Goal: Information Seeking & Learning: Compare options

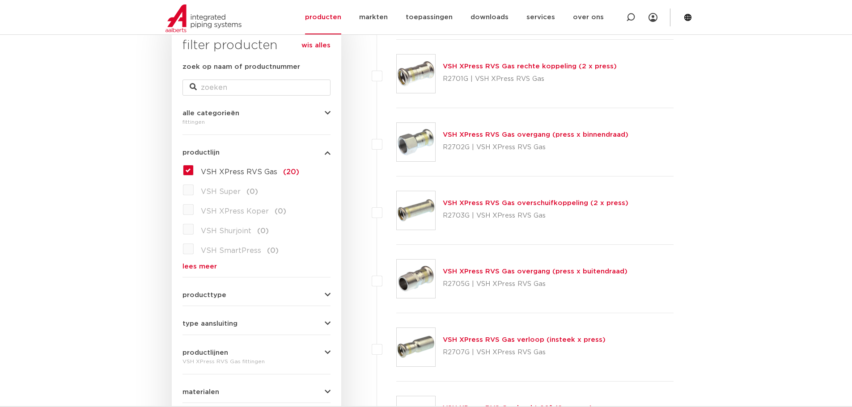
scroll to position [134, 0]
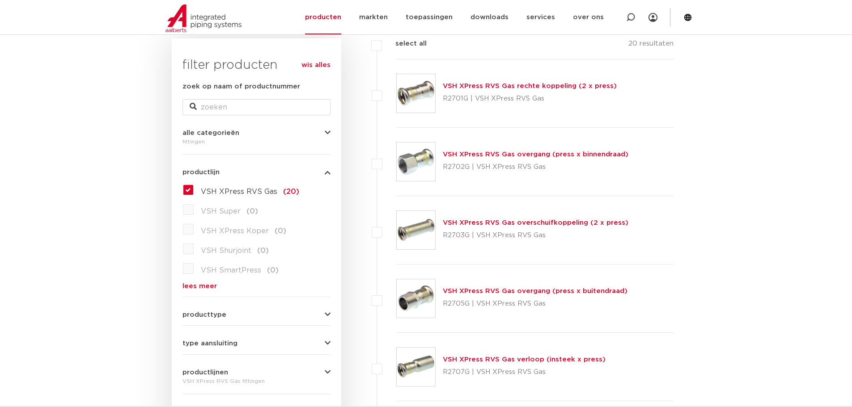
click at [199, 283] on link "lees meer" at bounding box center [256, 286] width 148 height 7
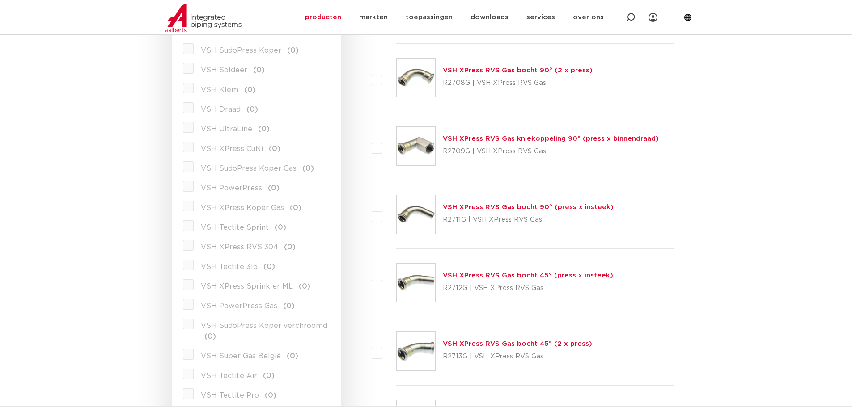
scroll to position [536, 0]
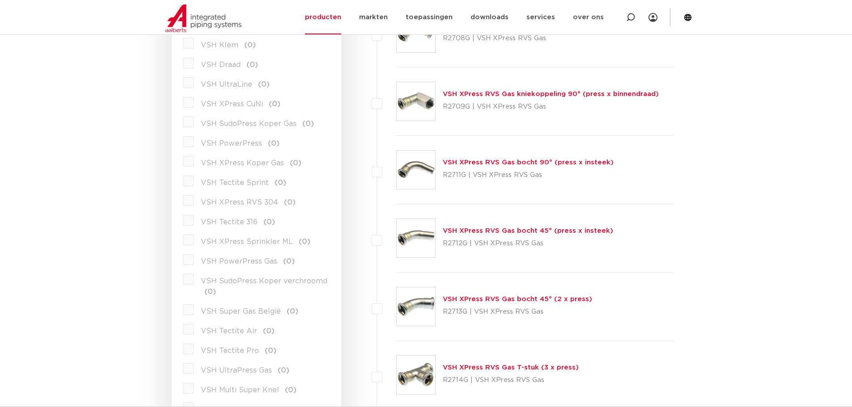
click at [194, 262] on label "VSH PowerPress Gas (0)" at bounding box center [244, 260] width 101 height 14
click at [204, 262] on span "VSH PowerPress Gas" at bounding box center [239, 261] width 76 height 7
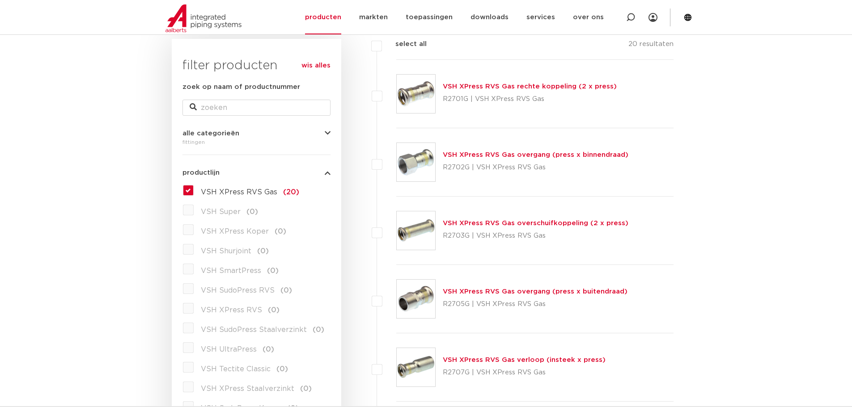
scroll to position [0, 0]
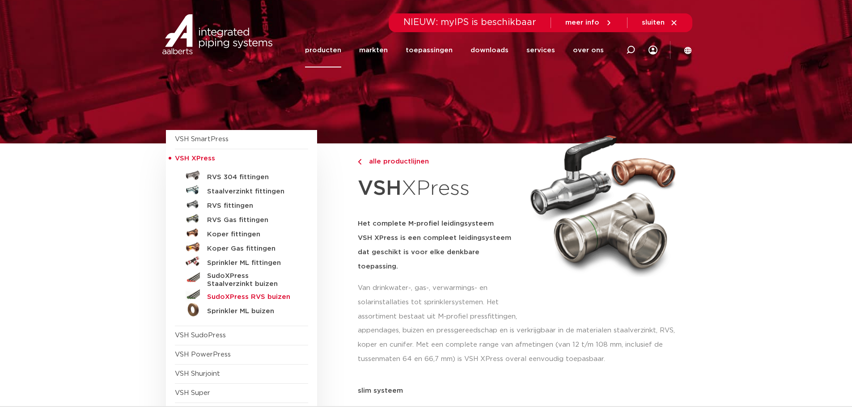
click at [252, 297] on h5 "SudoXPress RVS buizen" at bounding box center [251, 297] width 89 height 8
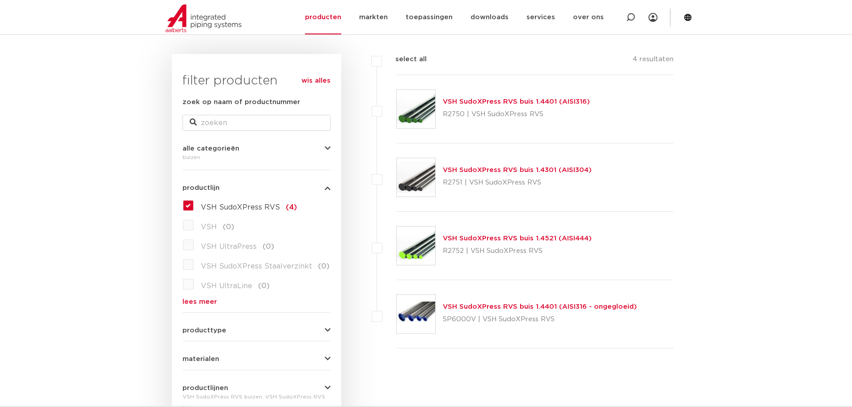
scroll to position [134, 0]
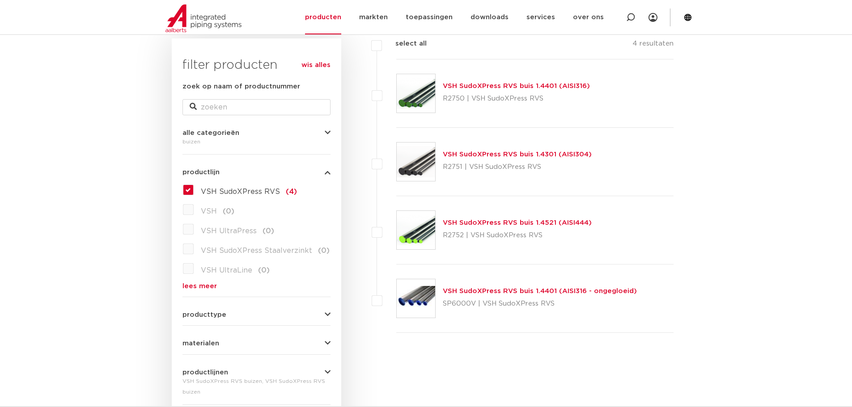
click at [477, 223] on link "VSH SudoXPress RVS buis 1.4521 (AISI444)" at bounding box center [517, 222] width 149 height 7
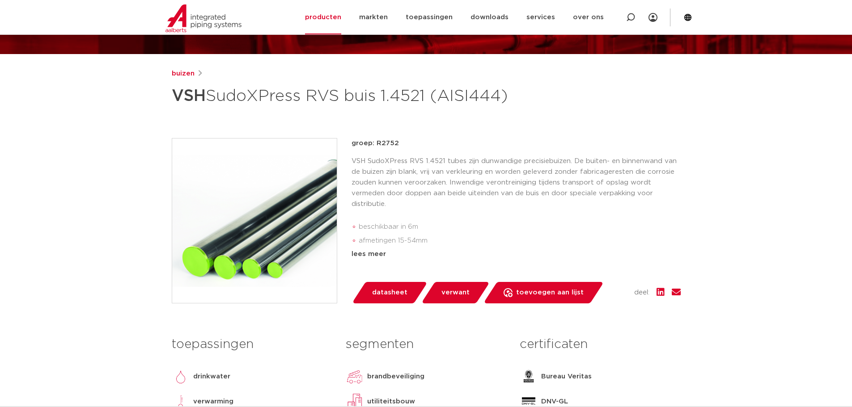
scroll to position [89, 0]
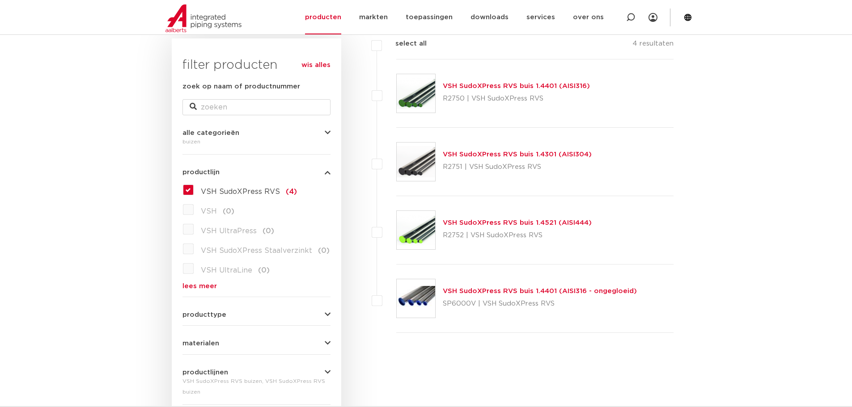
click at [509, 85] on link "VSH SudoXPress RVS buis 1.4401 (AISI316)" at bounding box center [516, 86] width 147 height 7
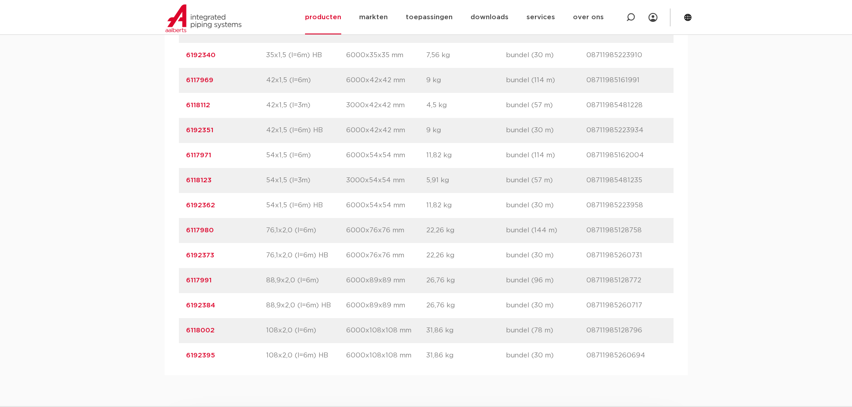
scroll to position [983, 0]
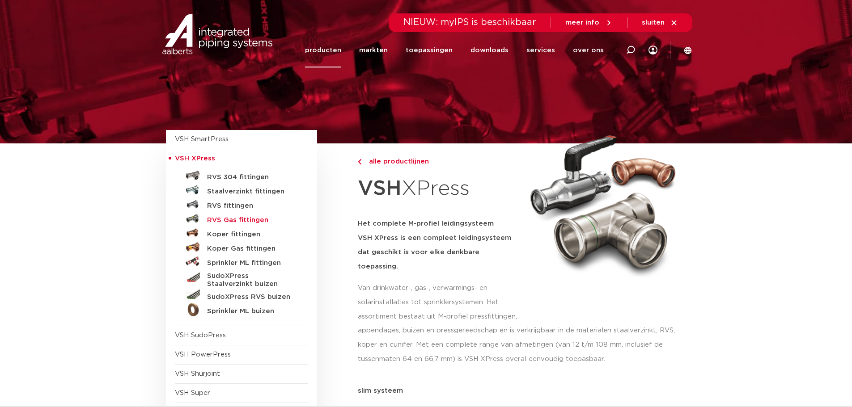
click at [216, 222] on h5 "RVS Gas fittingen" at bounding box center [251, 220] width 89 height 8
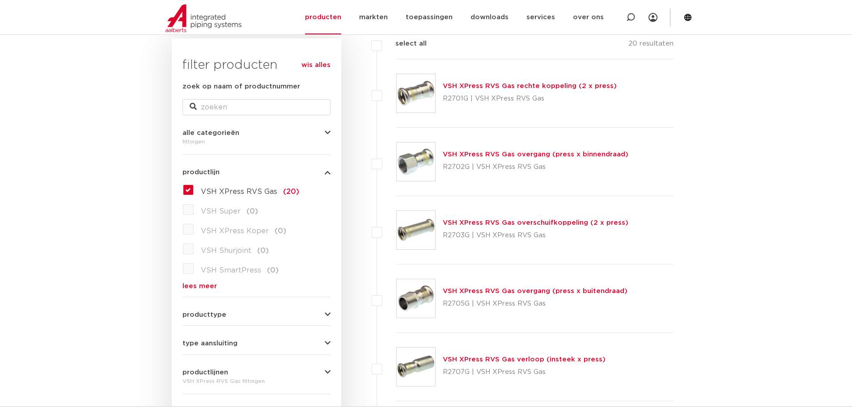
click at [511, 86] on link "VSH XPress RVS Gas rechte koppeling (2 x press)" at bounding box center [530, 86] width 174 height 7
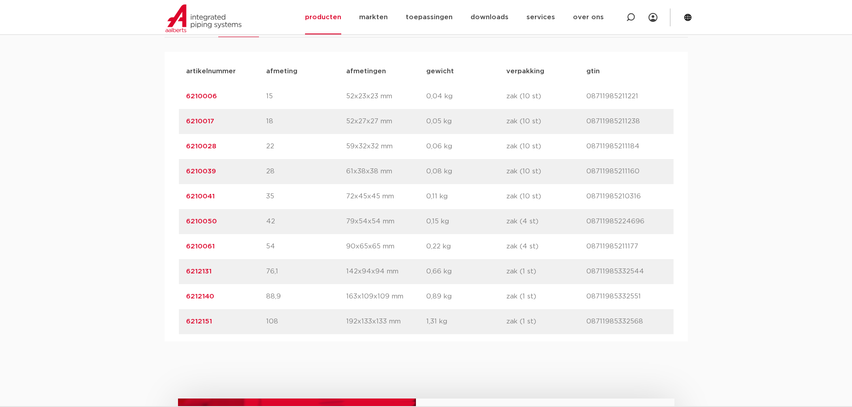
scroll to position [626, 0]
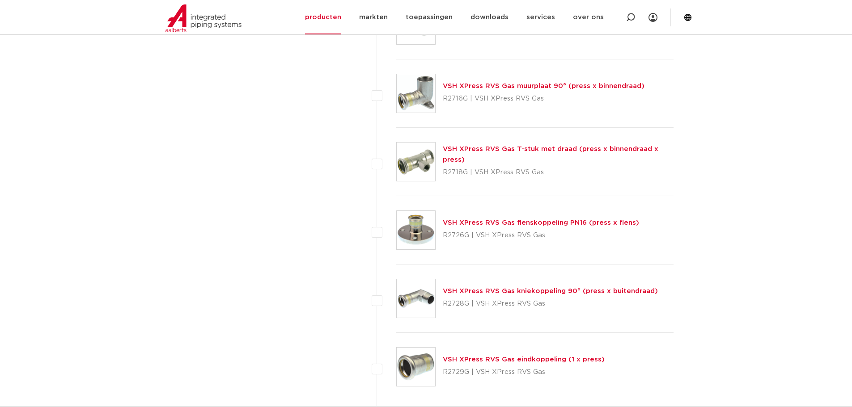
scroll to position [939, 0]
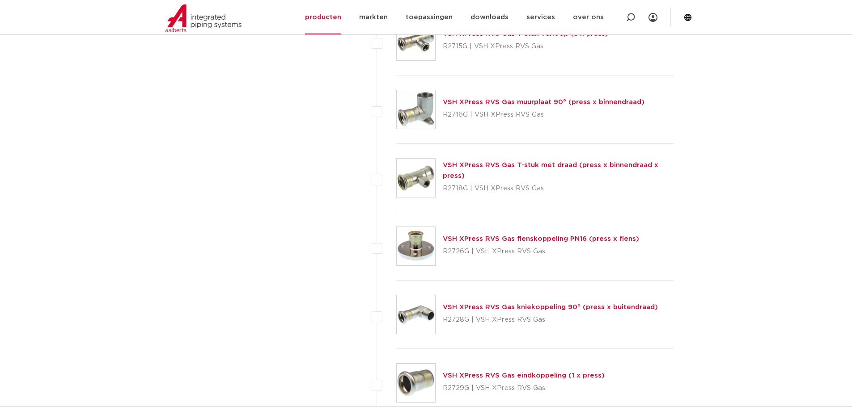
click at [533, 241] on link "VSH XPress RVS Gas flenskoppeling PN16 (press x flens)" at bounding box center [541, 239] width 196 height 7
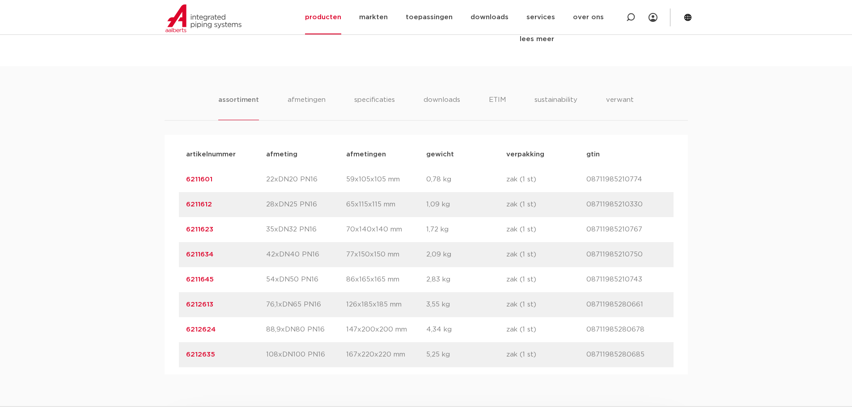
scroll to position [536, 0]
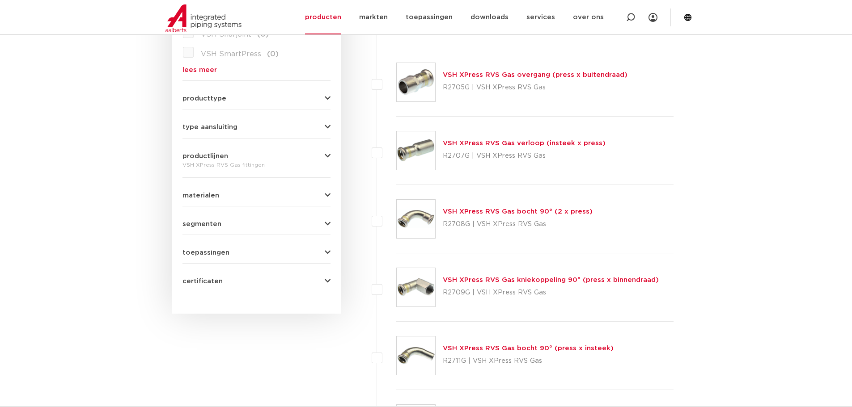
scroll to position [268, 0]
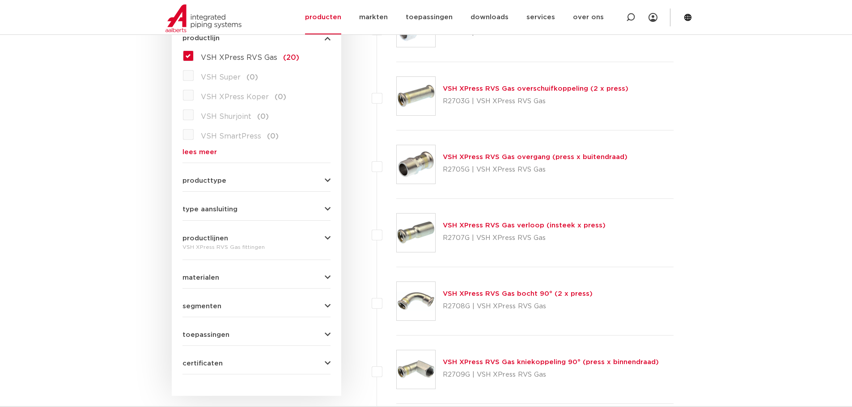
click at [477, 225] on link "VSH XPress RVS Gas verloop (insteek x press)" at bounding box center [524, 225] width 163 height 7
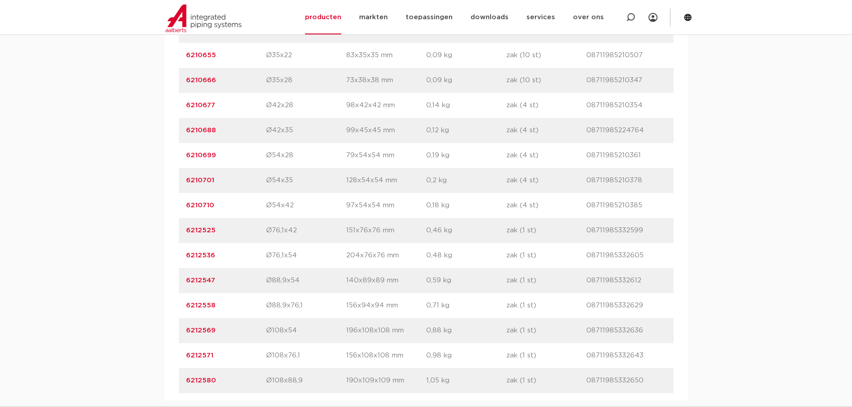
scroll to position [805, 0]
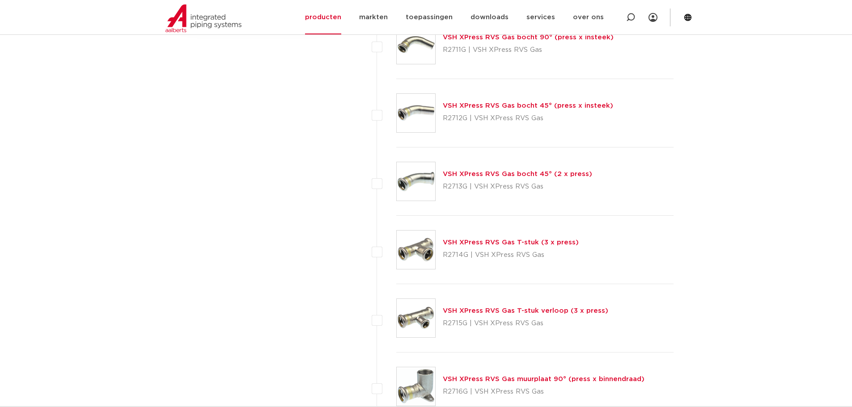
scroll to position [671, 0]
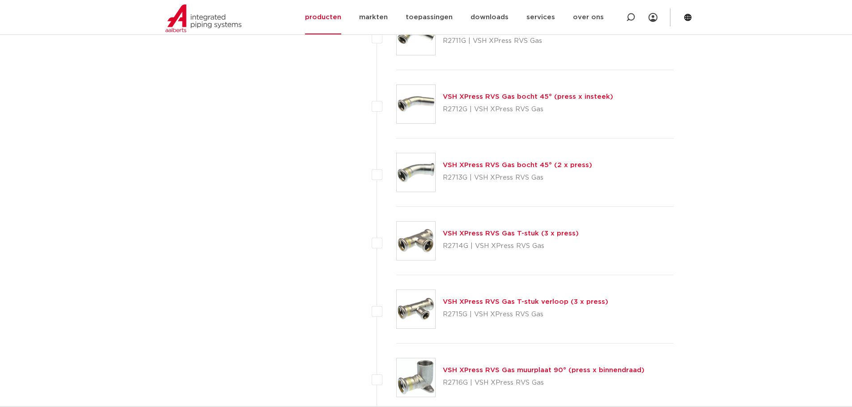
click at [502, 234] on link "VSH XPress RVS Gas T-stuk (3 x press)" at bounding box center [511, 233] width 136 height 7
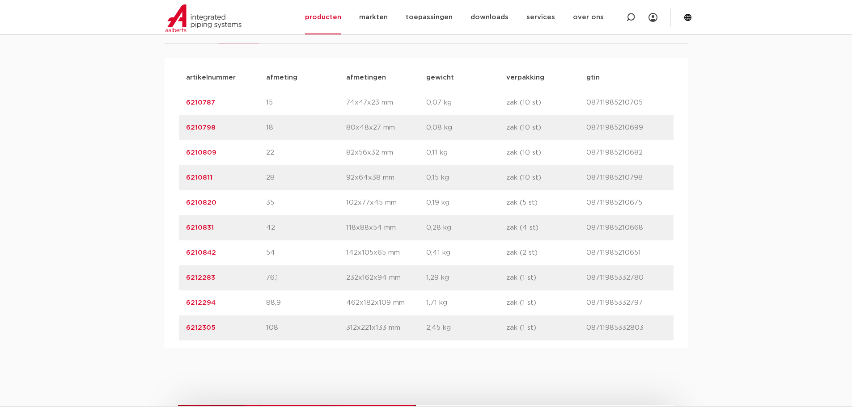
scroll to position [581, 0]
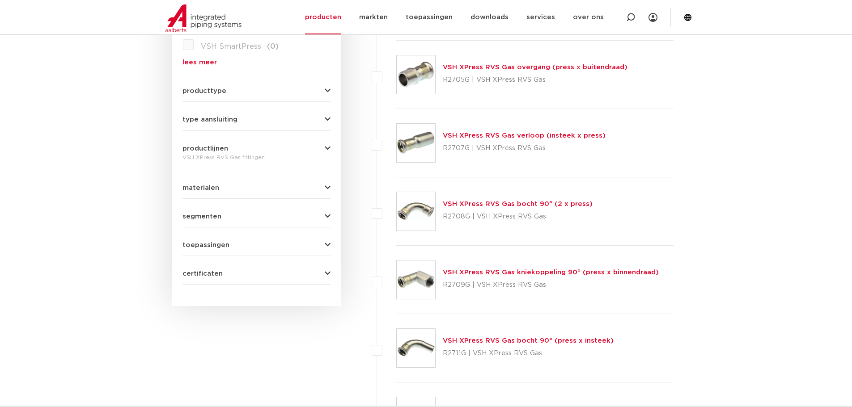
scroll to position [358, 0]
click at [512, 206] on link "VSH XPress RVS Gas bocht 90° (2 x press)" at bounding box center [518, 204] width 150 height 7
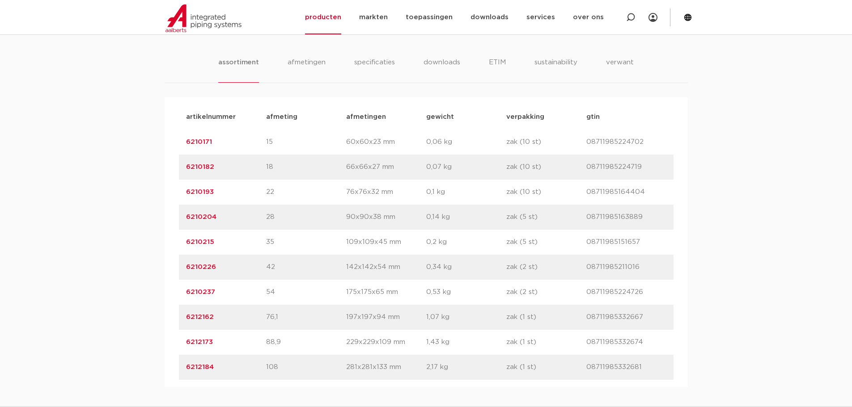
scroll to position [581, 0]
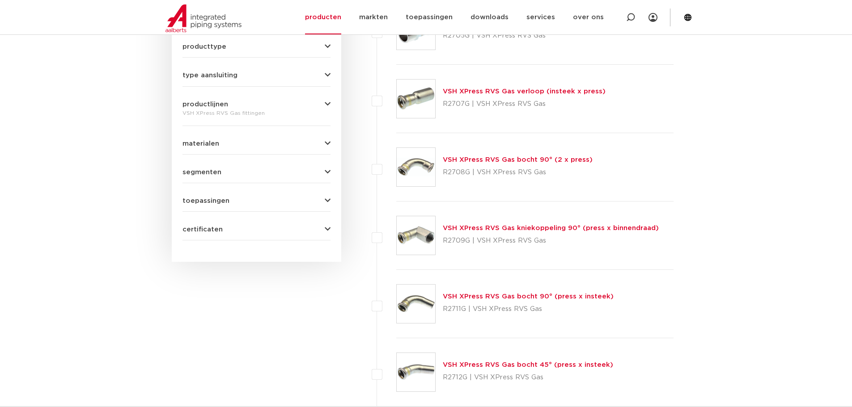
scroll to position [447, 0]
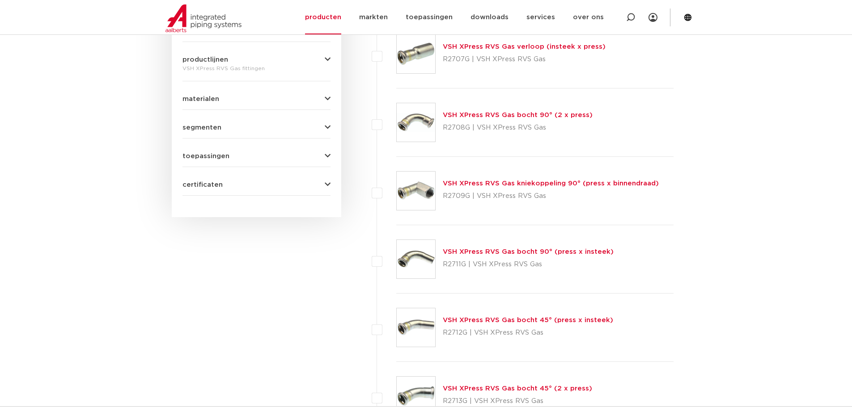
click at [483, 252] on link "VSH XPress RVS Gas bocht 90° (press x insteek)" at bounding box center [528, 252] width 171 height 7
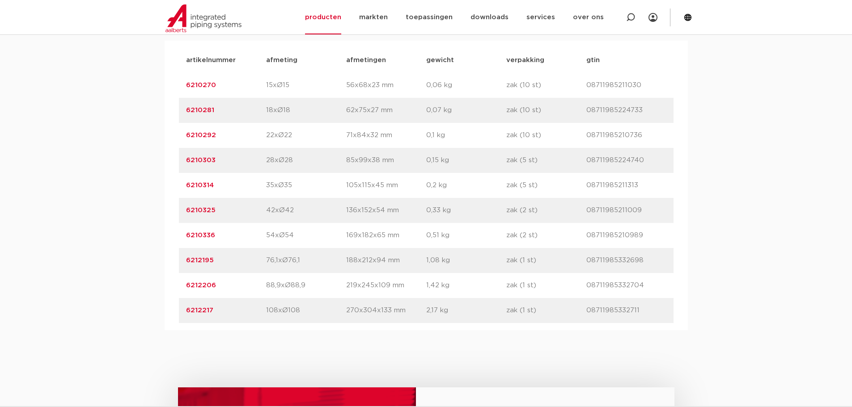
scroll to position [671, 0]
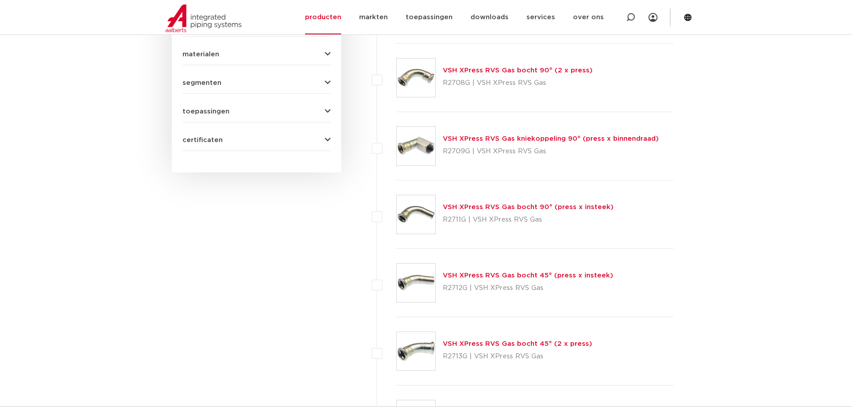
scroll to position [536, 0]
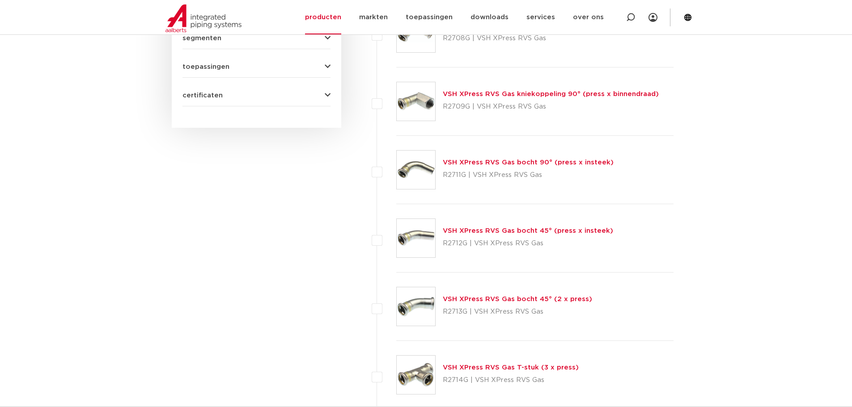
click at [460, 232] on link "VSH XPress RVS Gas bocht 45° (press x insteek)" at bounding box center [528, 231] width 170 height 7
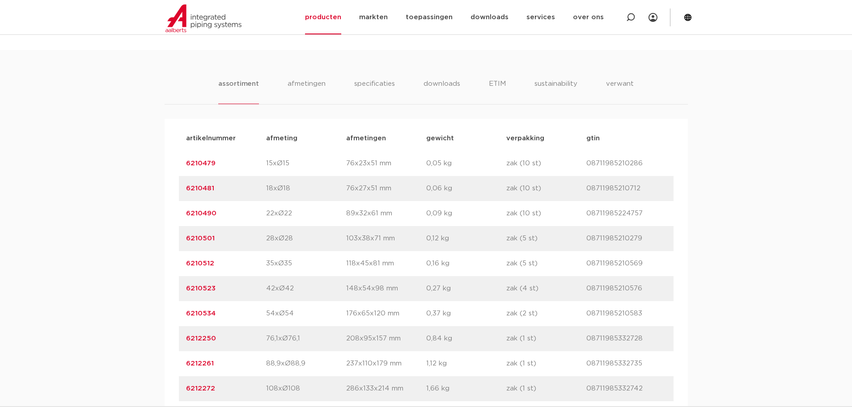
scroll to position [626, 0]
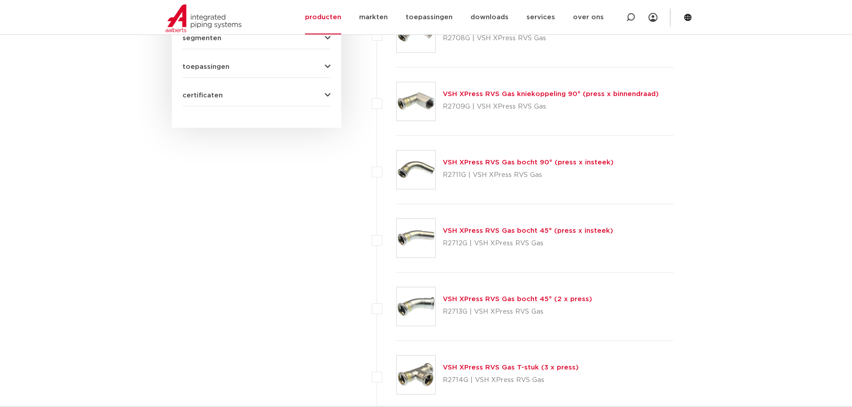
click at [505, 232] on link "VSH XPress RVS Gas bocht 45° (press x insteek)" at bounding box center [528, 231] width 170 height 7
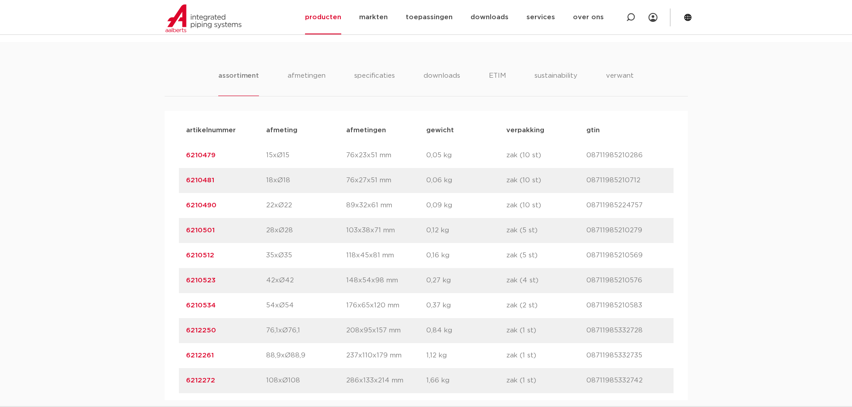
scroll to position [671, 0]
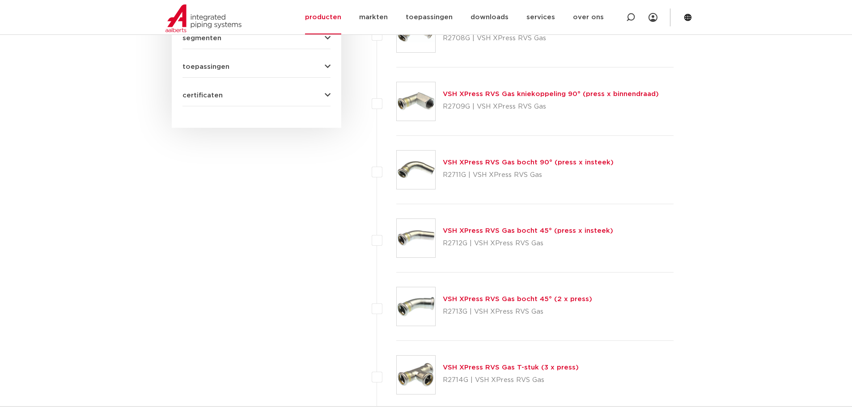
click at [467, 304] on div "VSH XPress RVS Gas bocht 45° (2 x press) R2713G | VSH XPress RVS Gas" at bounding box center [517, 306] width 149 height 25
click at [472, 295] on div "VSH XPress RVS Gas bocht 45° (2 x press) R2713G | VSH XPress RVS Gas" at bounding box center [517, 306] width 149 height 25
click at [472, 297] on link "VSH XPress RVS Gas bocht 45° (2 x press)" at bounding box center [517, 299] width 149 height 7
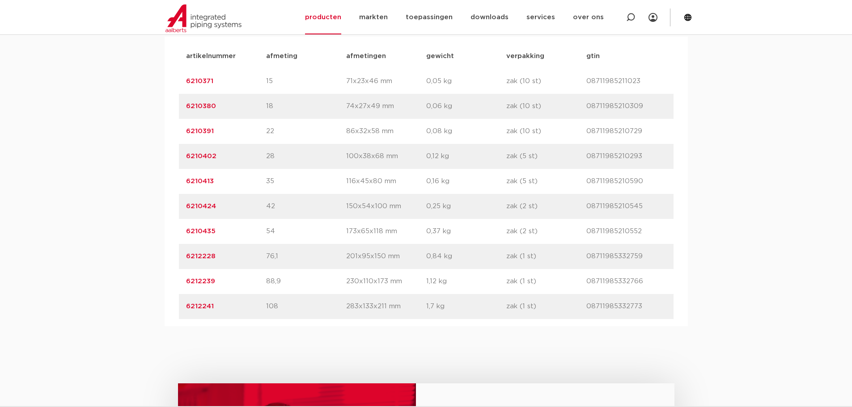
scroll to position [715, 0]
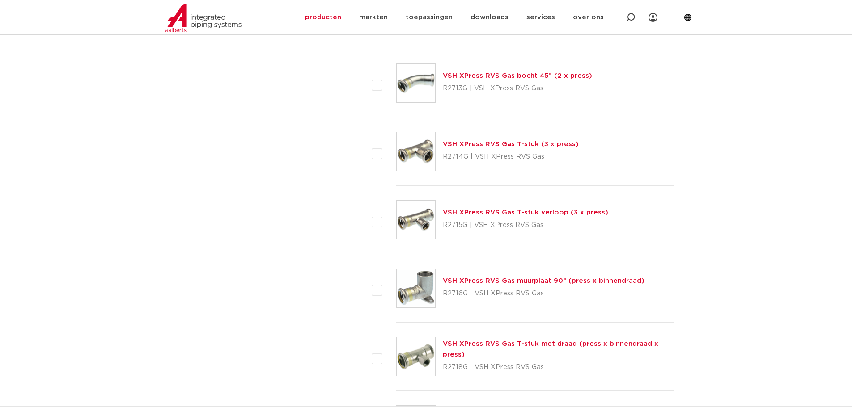
scroll to position [715, 0]
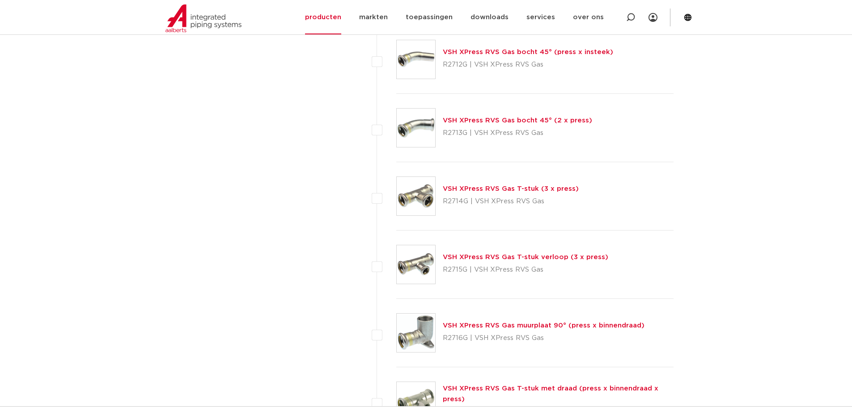
click at [480, 254] on link "VSH XPress RVS Gas T-stuk verloop (3 x press)" at bounding box center [525, 257] width 165 height 7
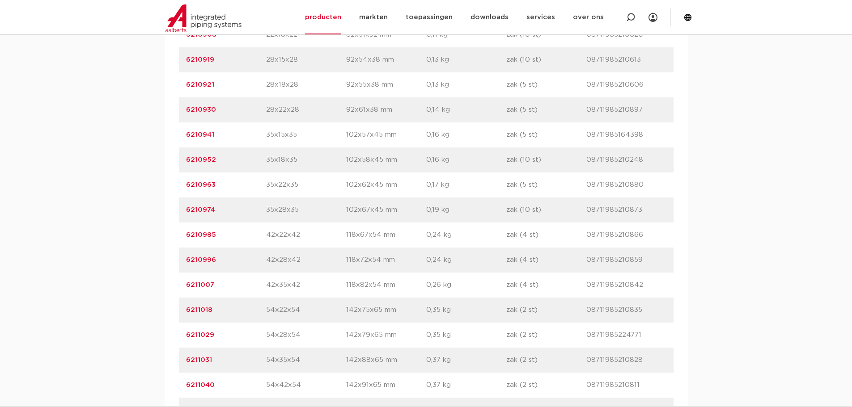
scroll to position [447, 0]
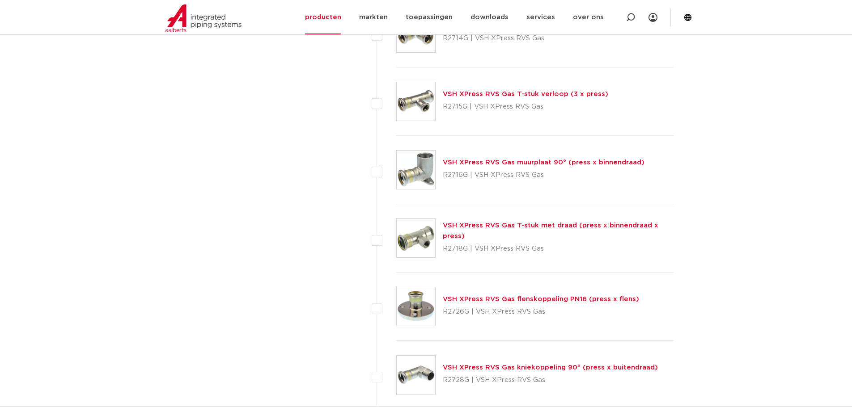
scroll to position [894, 0]
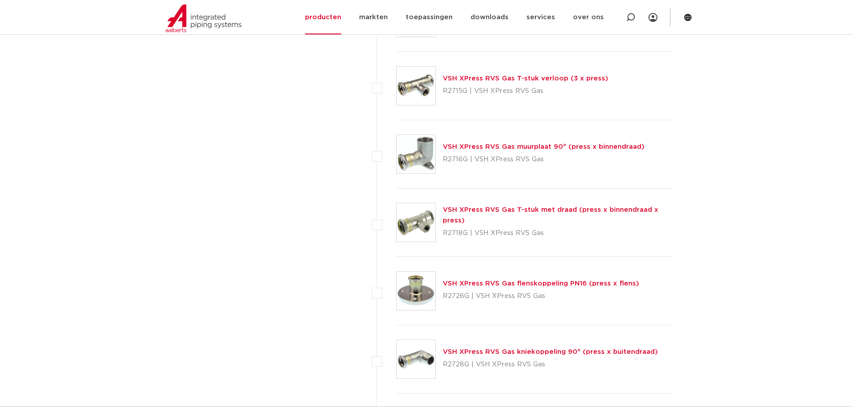
click at [502, 209] on div "VSH XPress RVS Gas T-stuk met draad (press x binnendraad x press) R2718G | VSH …" at bounding box center [535, 223] width 278 height 68
click at [502, 213] on link "VSH XPress RVS Gas T-stuk met draad (press x binnendraad x press)" at bounding box center [550, 215] width 215 height 17
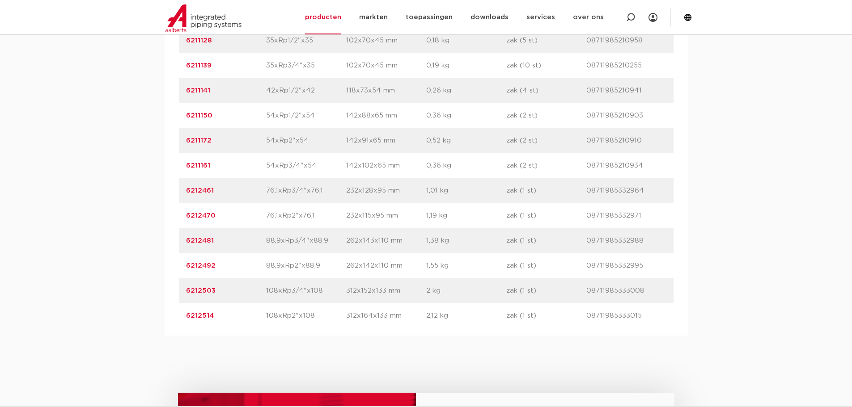
scroll to position [849, 0]
